Goal: Information Seeking & Learning: Learn about a topic

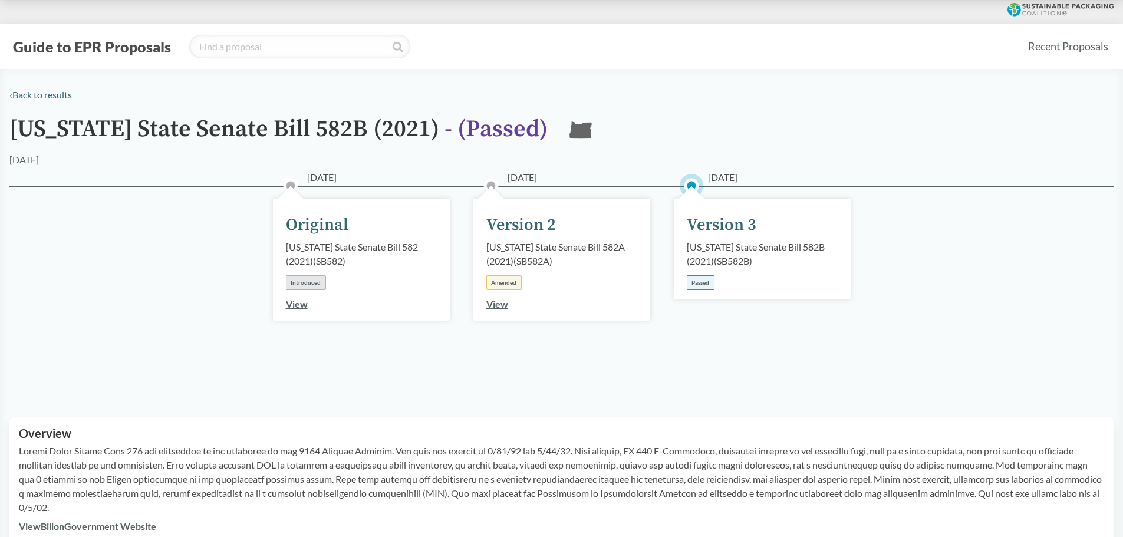
scroll to position [354, 0]
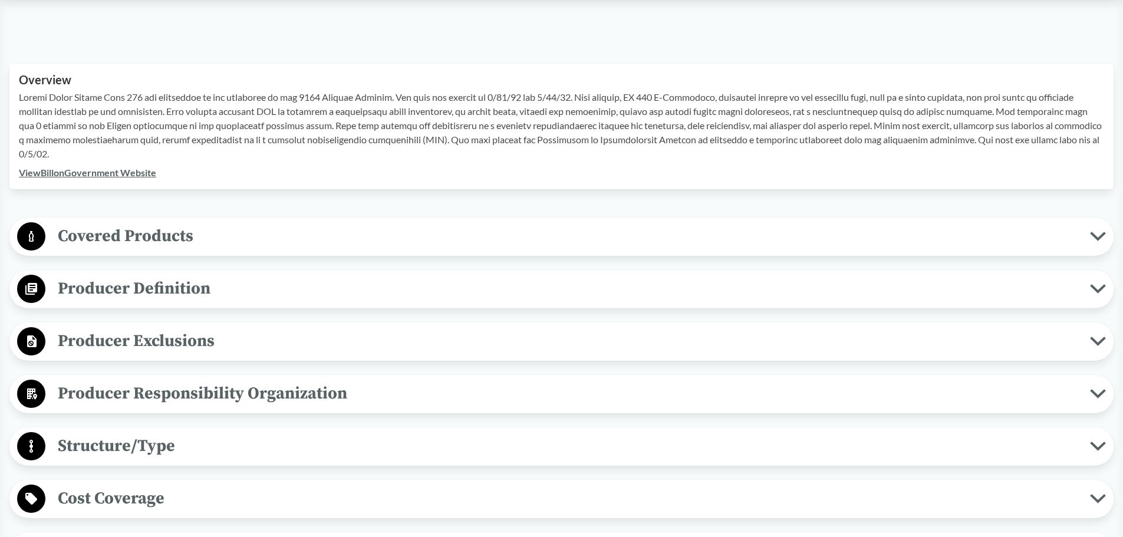
click at [309, 233] on span "Covered Products" at bounding box center [567, 236] width 1045 height 27
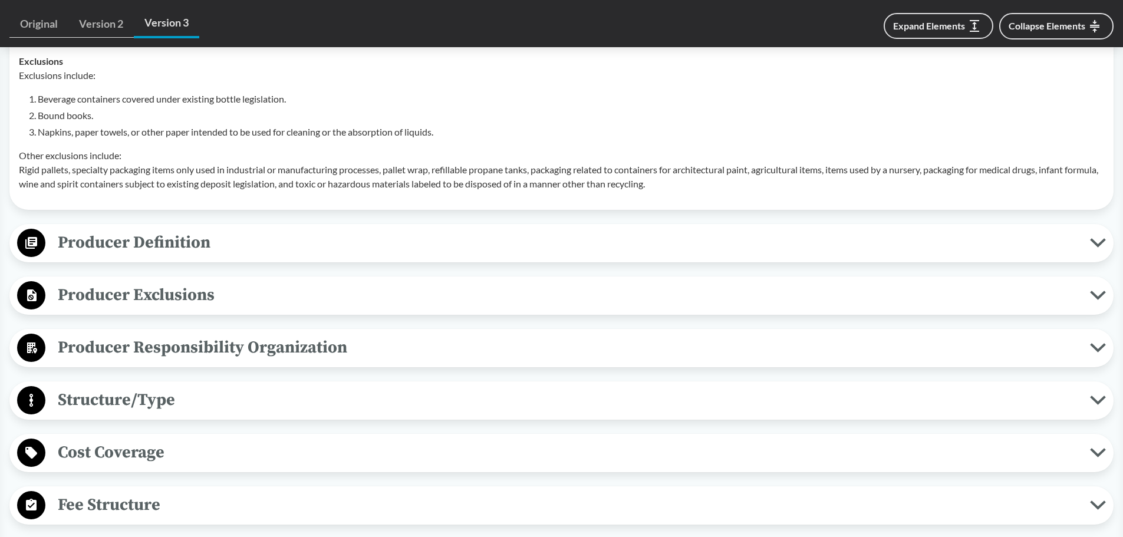
scroll to position [708, 0]
click at [442, 240] on span "Producer Definition" at bounding box center [567, 242] width 1045 height 27
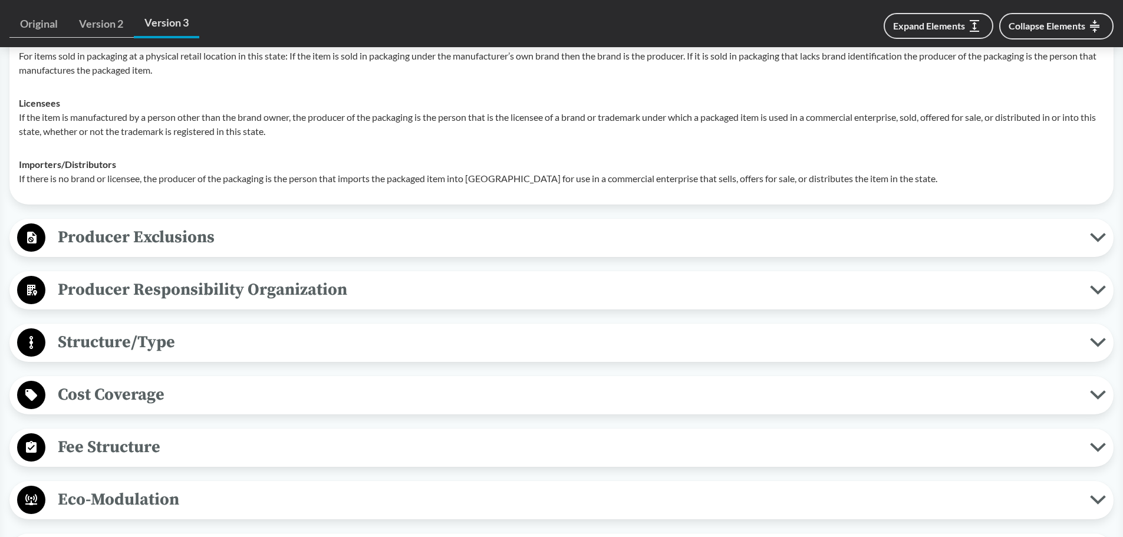
scroll to position [944, 0]
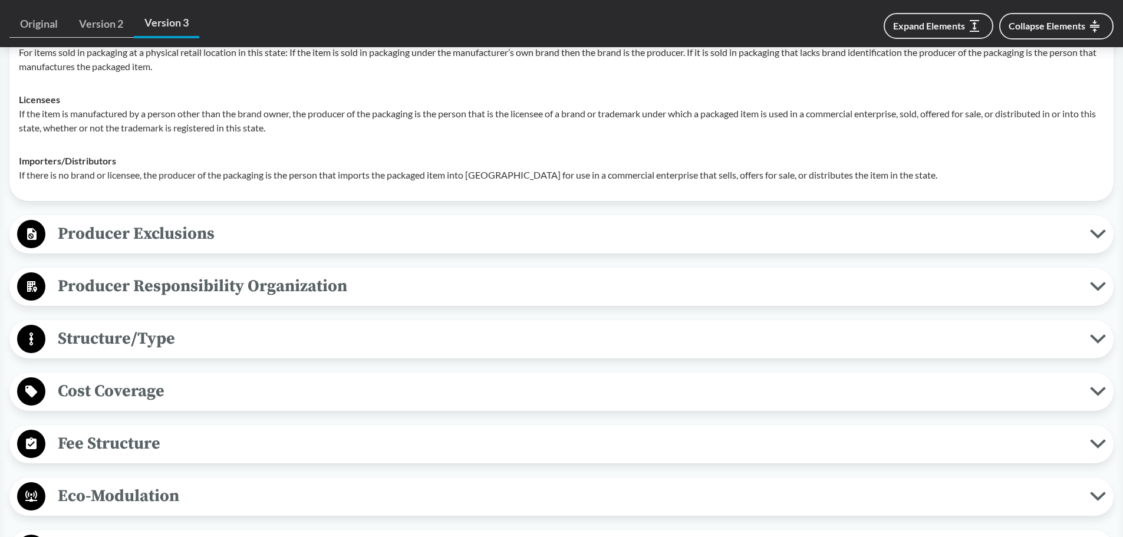
click at [244, 400] on span "Cost Coverage" at bounding box center [567, 391] width 1045 height 27
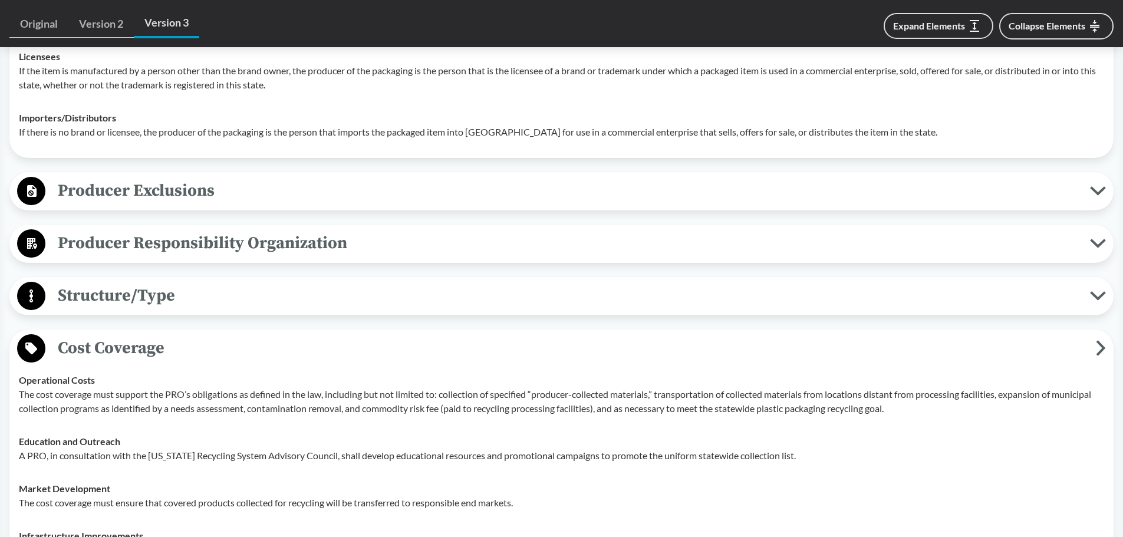
scroll to position [1120, 0]
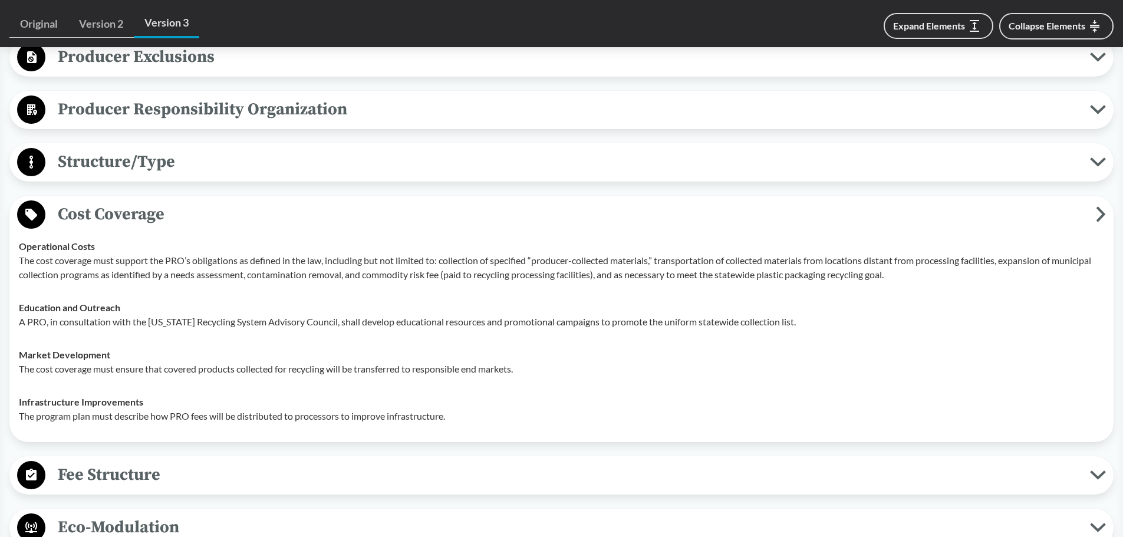
click at [422, 481] on span "Fee Structure" at bounding box center [567, 475] width 1045 height 27
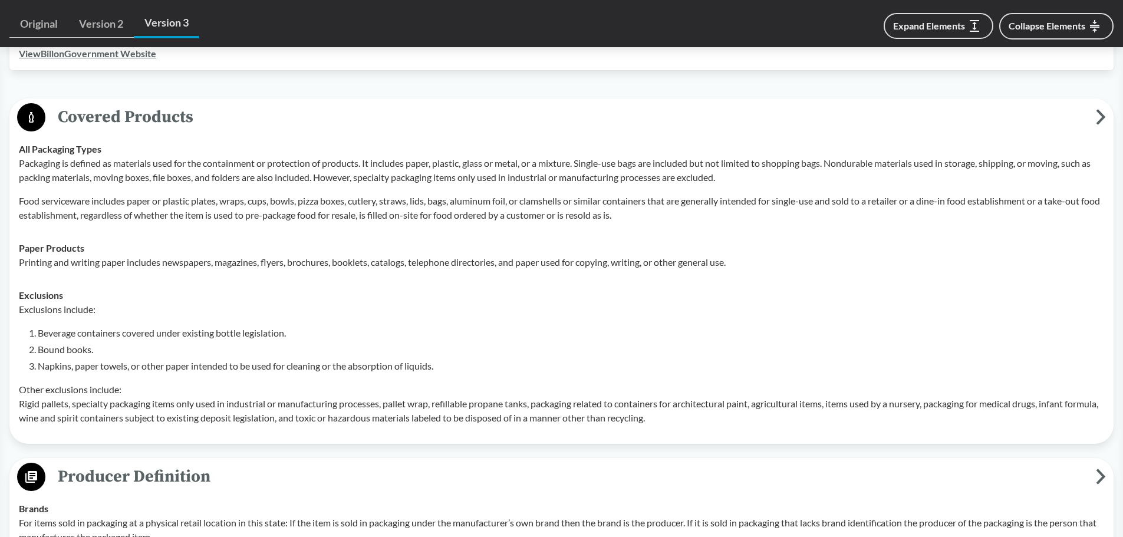
scroll to position [472, 0]
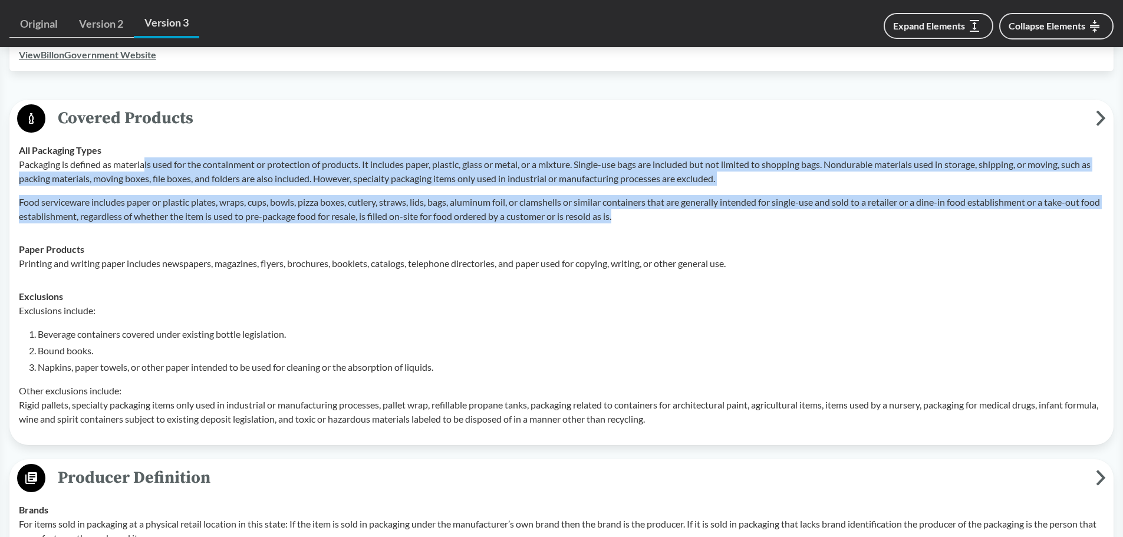
drag, startPoint x: 146, startPoint y: 163, endPoint x: 840, endPoint y: 228, distance: 697.1
click at [840, 228] on td "All Packaging Types Packaging is defined as materials used for the containment …" at bounding box center [562, 183] width 1096 height 99
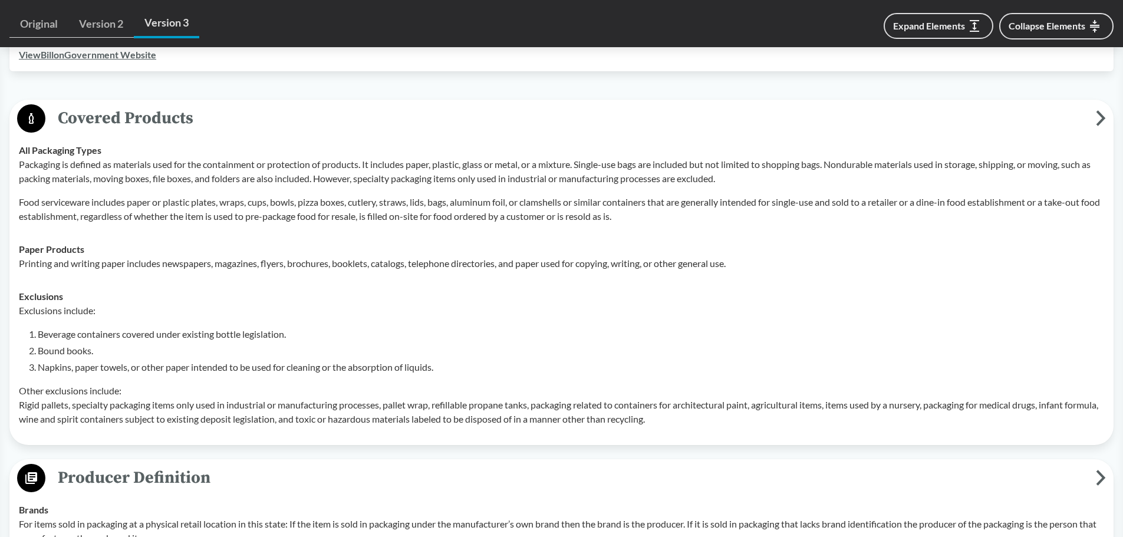
click at [742, 251] on div "Paper Products Printing and writing paper includes newspapers, magazines, flyer…" at bounding box center [562, 256] width 1086 height 28
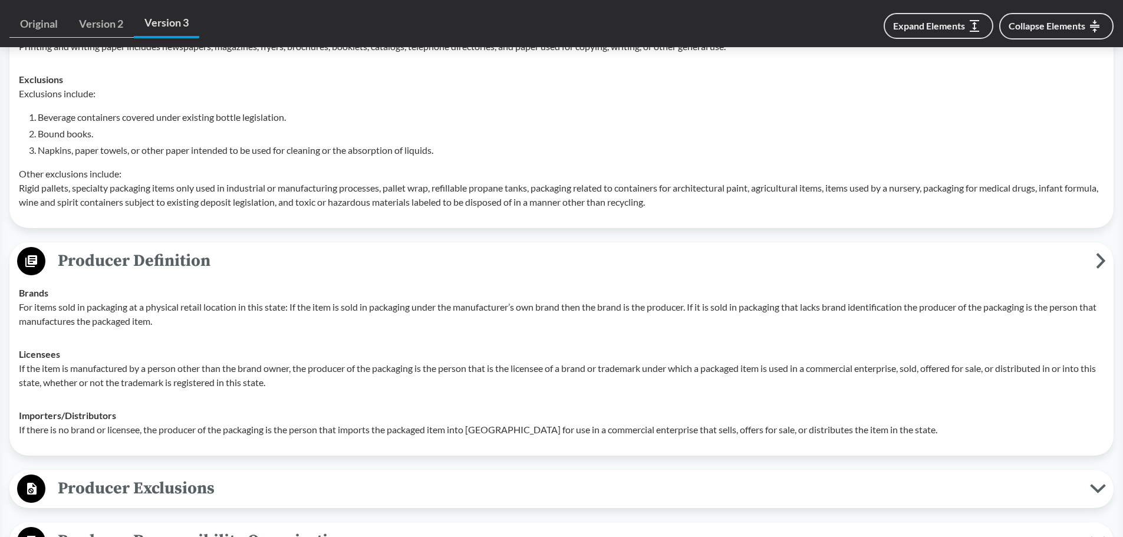
scroll to position [708, 0]
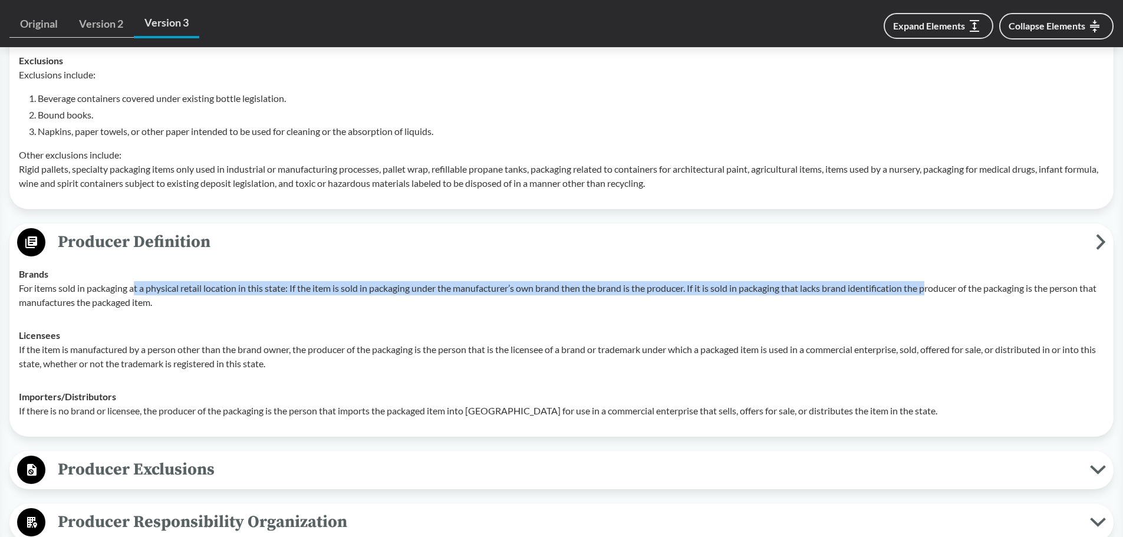
drag, startPoint x: 136, startPoint y: 290, endPoint x: 937, endPoint y: 295, distance: 800.9
click at [937, 295] on p "For items sold in packaging at a physical retail location in this state: If the…" at bounding box center [562, 295] width 1086 height 28
click at [152, 293] on p "For items sold in packaging at a physical retail location in this state: If the…" at bounding box center [562, 295] width 1086 height 28
drag, startPoint x: 135, startPoint y: 291, endPoint x: 888, endPoint y: 294, distance: 753.1
click at [888, 294] on p "For items sold in packaging at a physical retail location in this state: If the…" at bounding box center [562, 295] width 1086 height 28
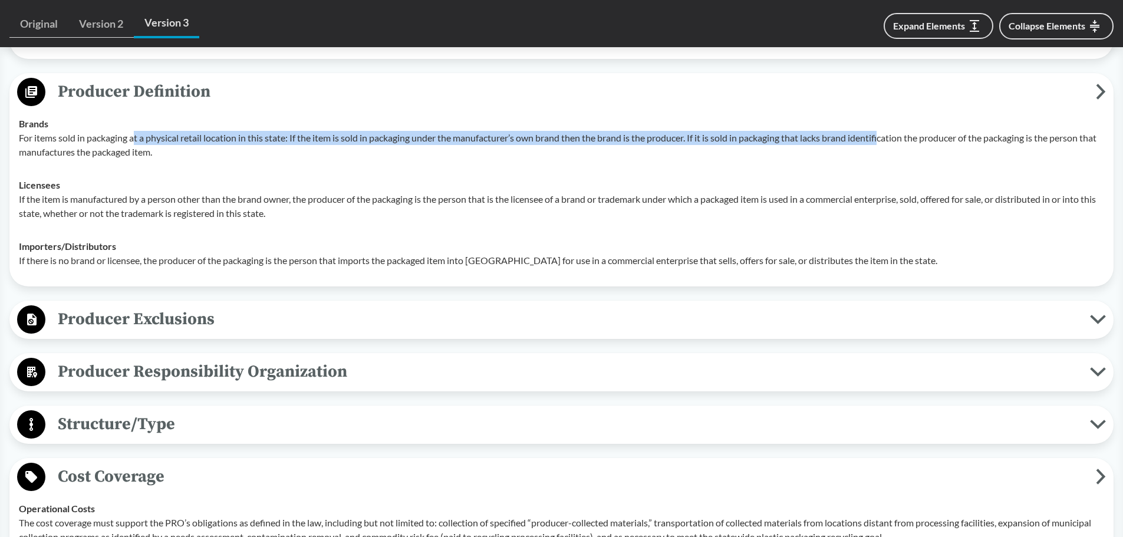
scroll to position [885, 0]
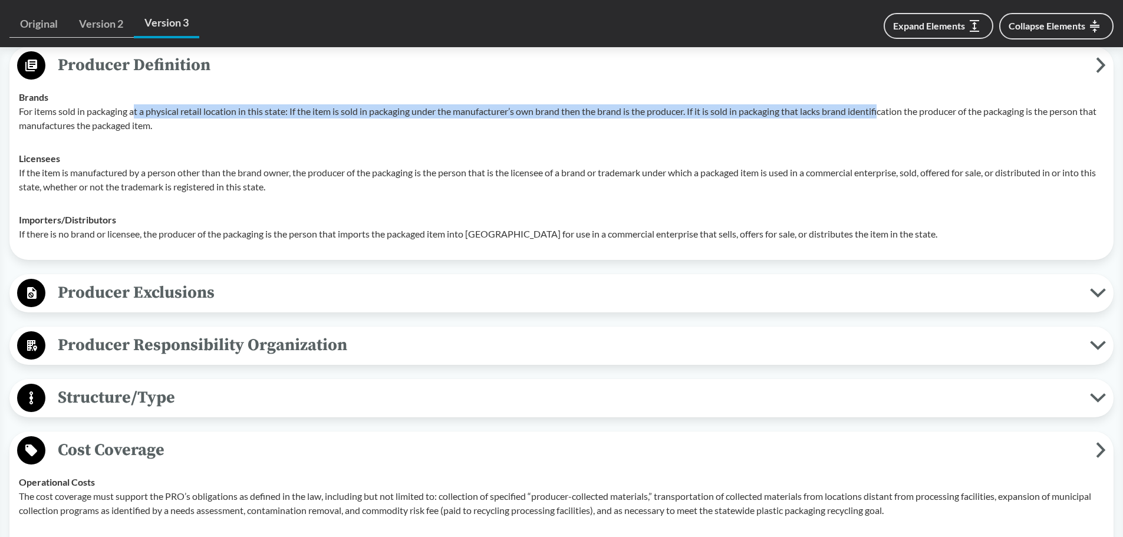
click at [331, 288] on span "Producer Exclusions" at bounding box center [567, 293] width 1045 height 27
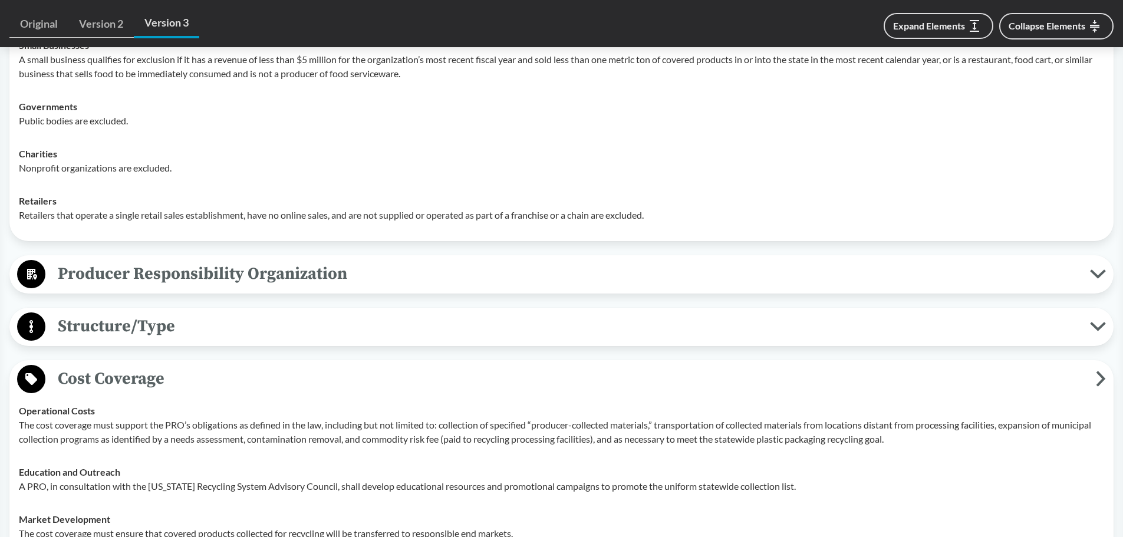
scroll to position [1179, 0]
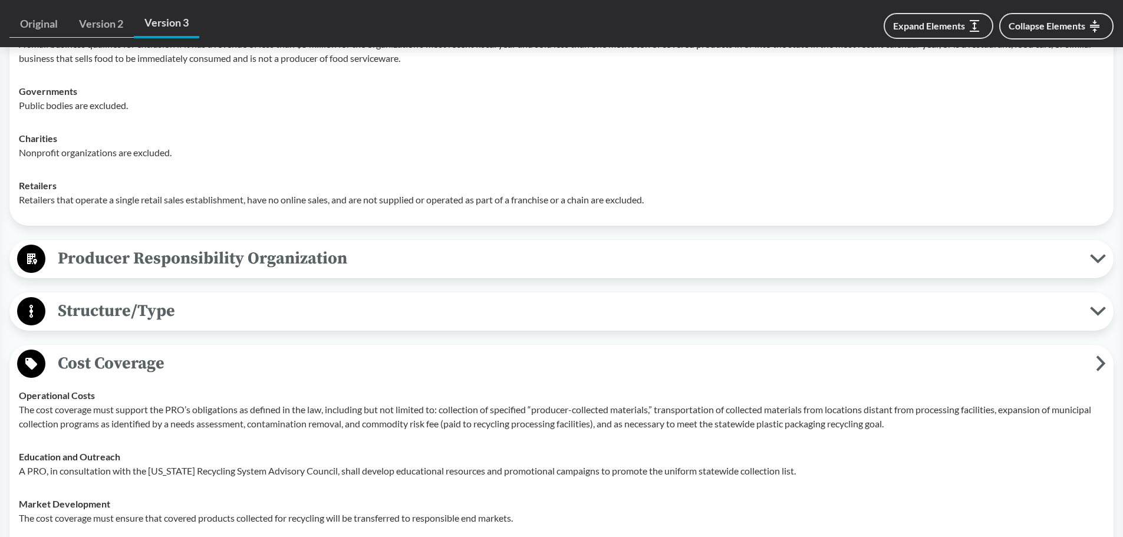
click at [337, 262] on span "Producer Responsibility Organization" at bounding box center [567, 258] width 1045 height 27
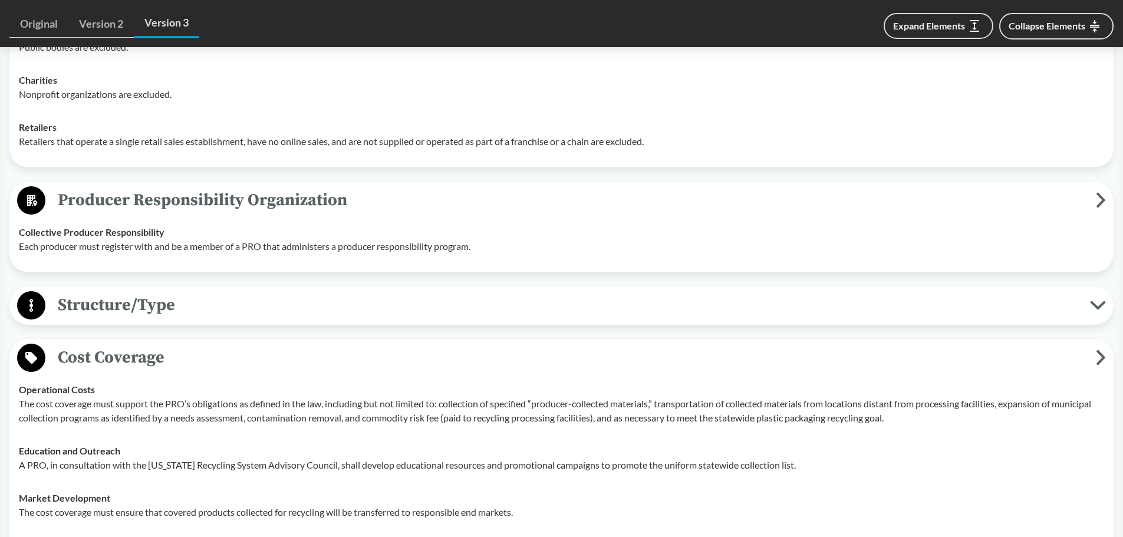
scroll to position [1238, 0]
click at [341, 310] on span "Structure/Type" at bounding box center [567, 304] width 1045 height 27
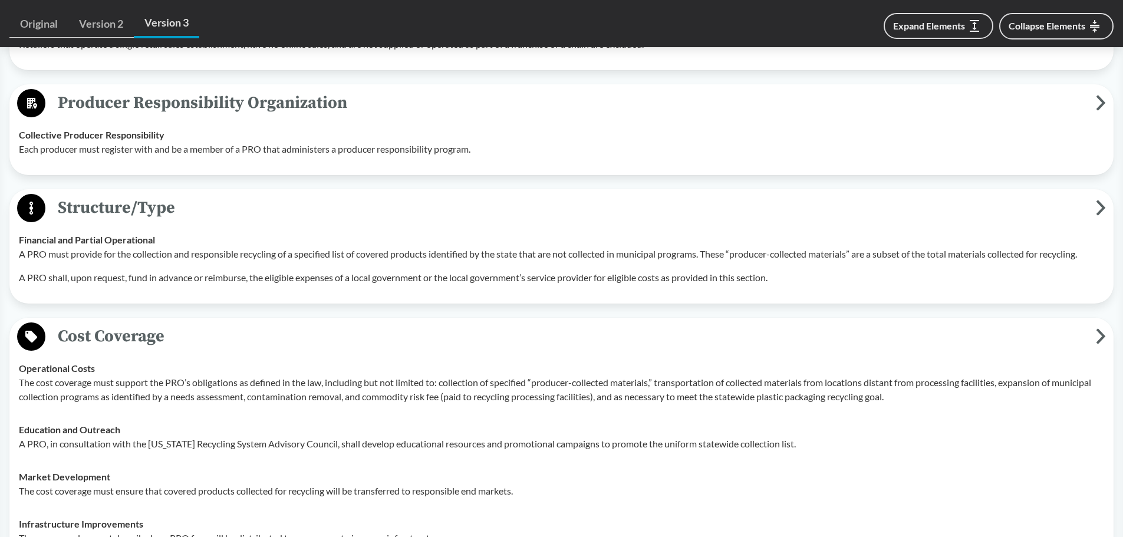
scroll to position [1356, 0]
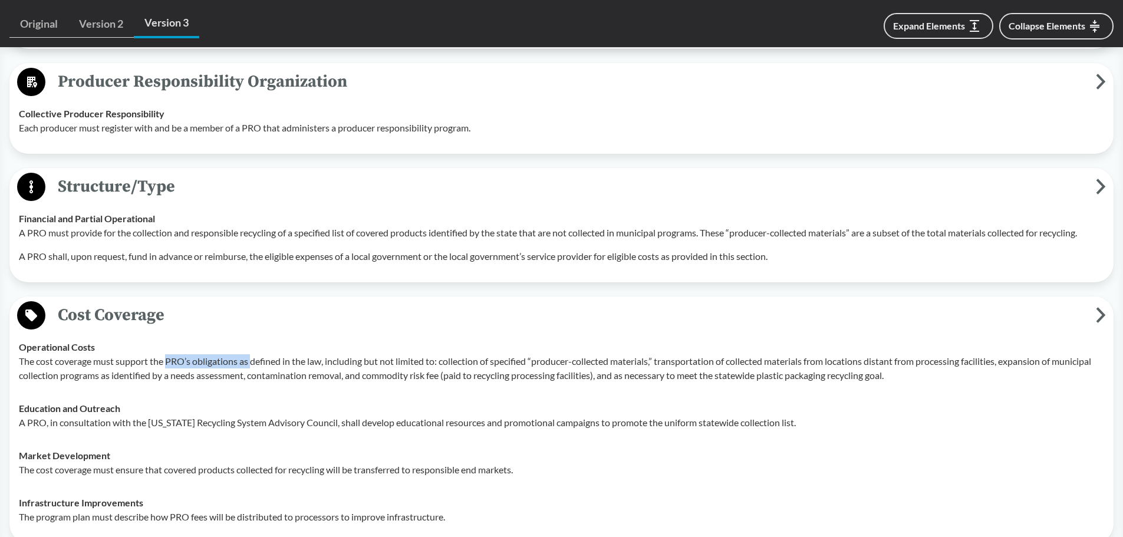
drag, startPoint x: 169, startPoint y: 359, endPoint x: 251, endPoint y: 356, distance: 82.6
click at [251, 356] on p "The cost coverage must support the PRO’s obligations as defined in the law, inc…" at bounding box center [562, 368] width 1086 height 28
